Goal: Task Accomplishment & Management: Manage account settings

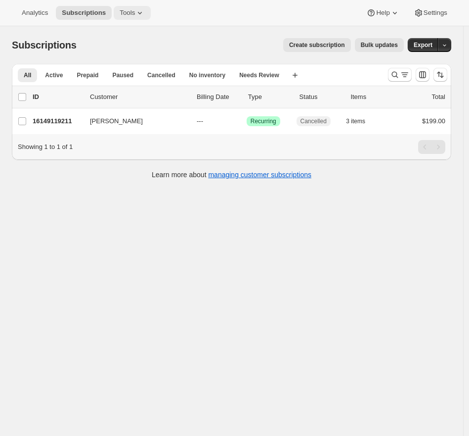
click at [132, 9] on span "Tools" at bounding box center [127, 13] width 15 height 8
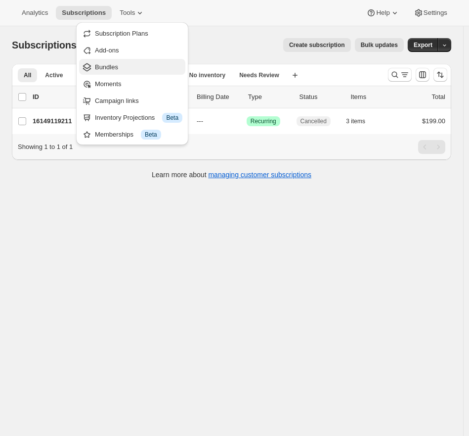
click at [106, 71] on span "Bundles" at bounding box center [139, 67] width 88 height 10
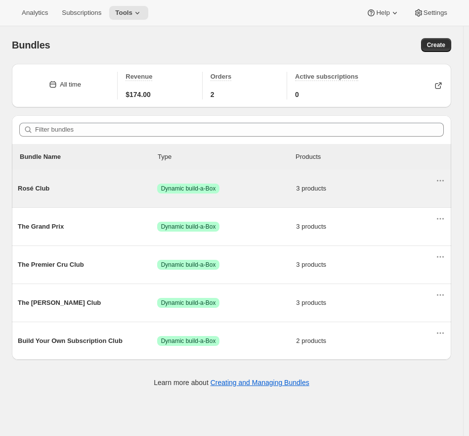
click at [238, 190] on span "Success Dynamic build-a-Box" at bounding box center [226, 188] width 139 height 10
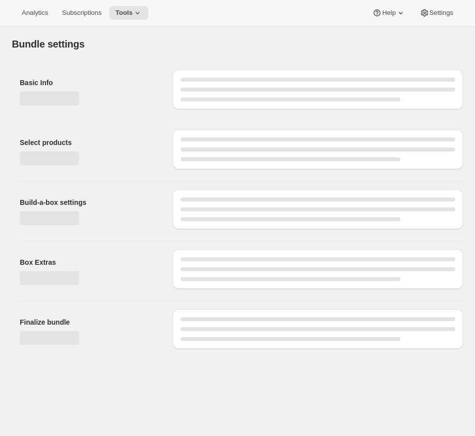
type input "Rosé Club"
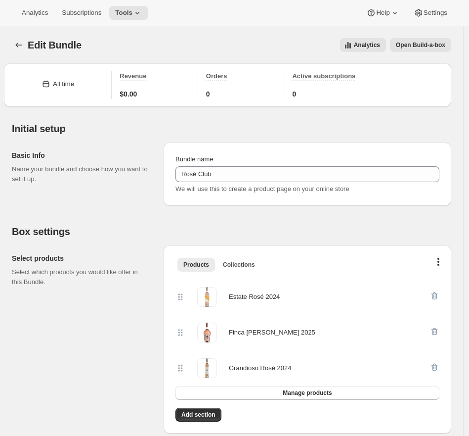
click at [420, 51] on button "Open Build-a-box" at bounding box center [420, 45] width 61 height 14
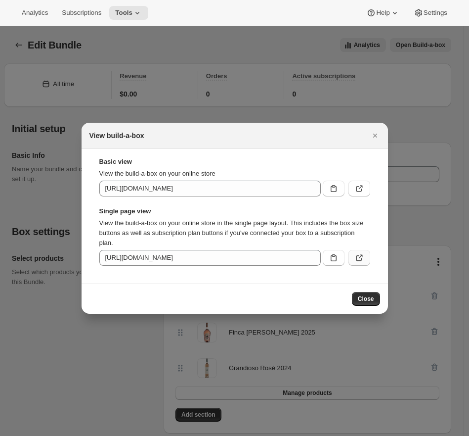
click at [357, 259] on icon ":r4i:" at bounding box center [360, 258] width 10 height 10
click at [49, 168] on div at bounding box center [234, 218] width 469 height 436
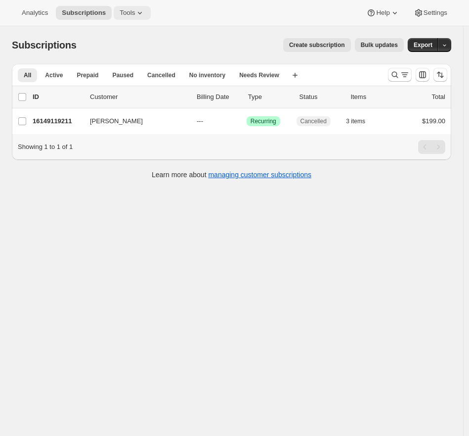
click at [135, 13] on span "Tools" at bounding box center [127, 13] width 15 height 8
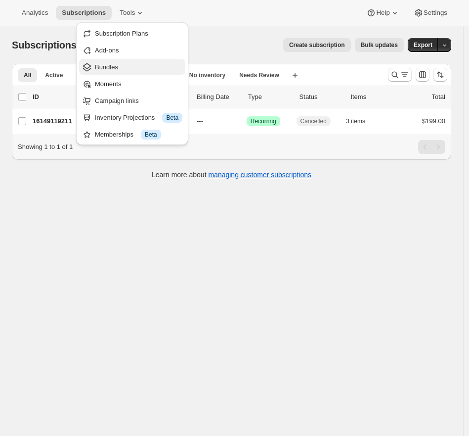
click at [115, 65] on span "Bundles" at bounding box center [106, 66] width 23 height 7
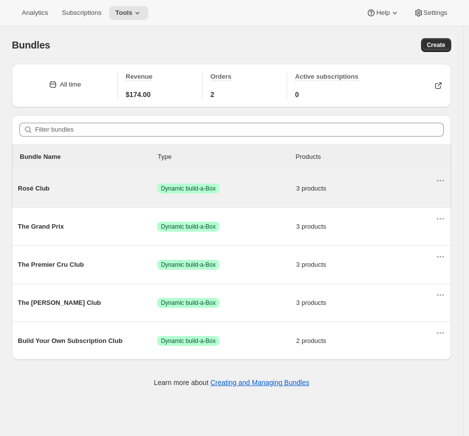
click at [262, 187] on span "Success Dynamic build-a-Box" at bounding box center [226, 188] width 139 height 10
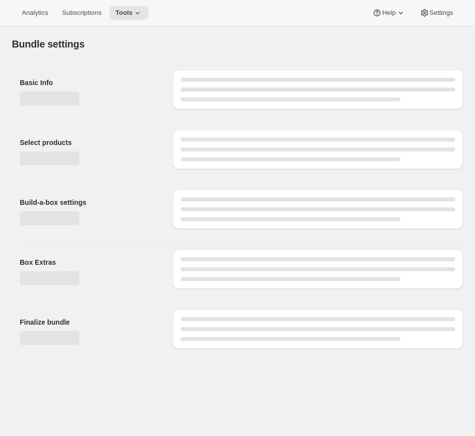
type input "Rosé Club"
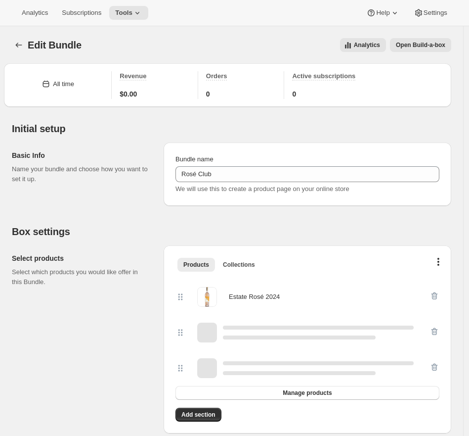
click at [438, 49] on button "Open Build-a-box" at bounding box center [420, 45] width 61 height 14
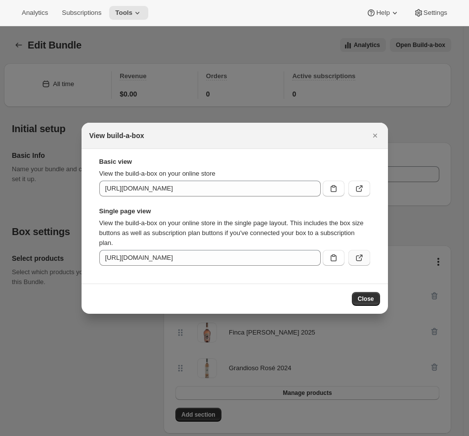
click at [360, 258] on icon ":r4o:" at bounding box center [360, 258] width 10 height 10
click at [60, 118] on div at bounding box center [234, 218] width 469 height 436
